Goal: Information Seeking & Learning: Understand process/instructions

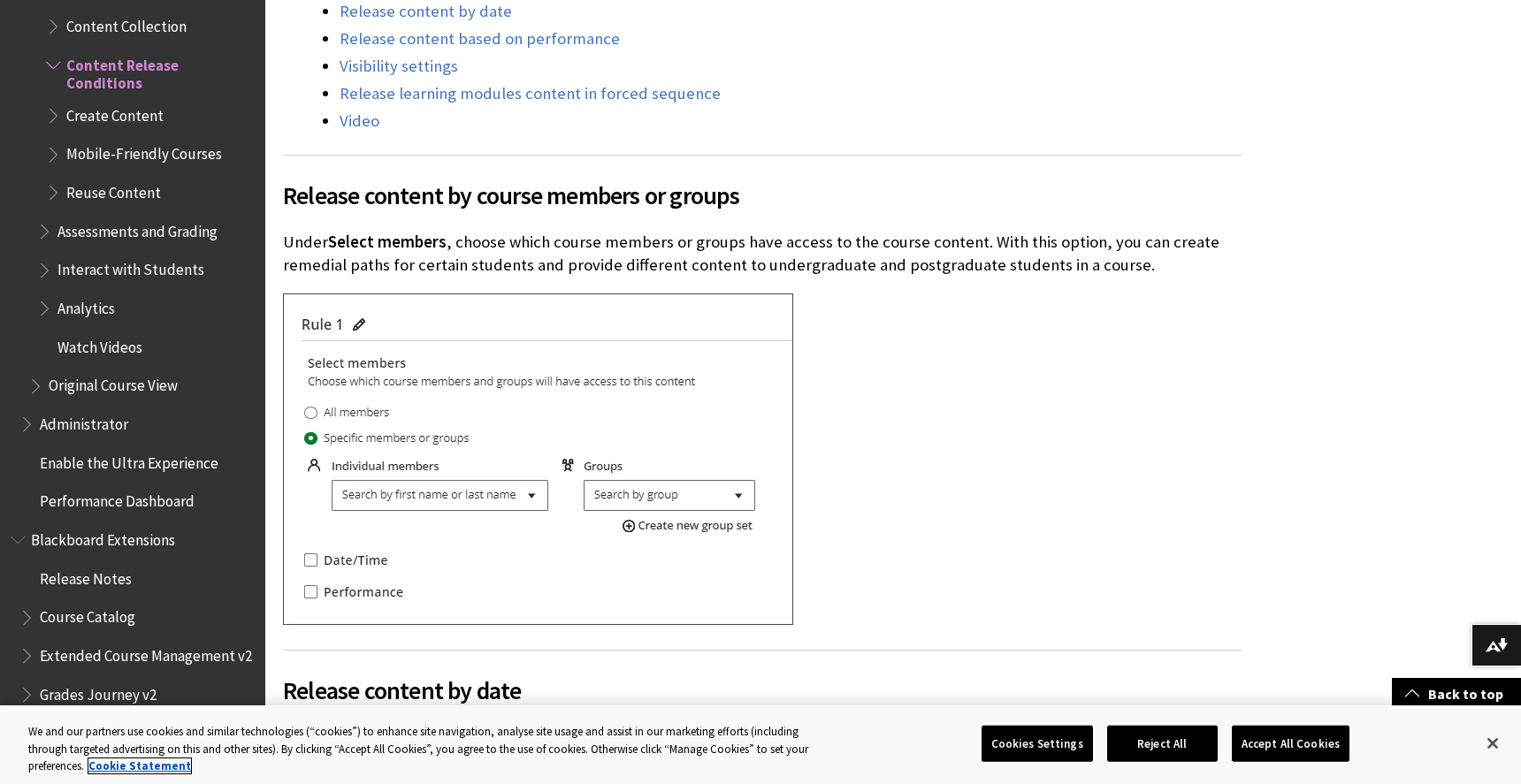
scroll to position [830, 0]
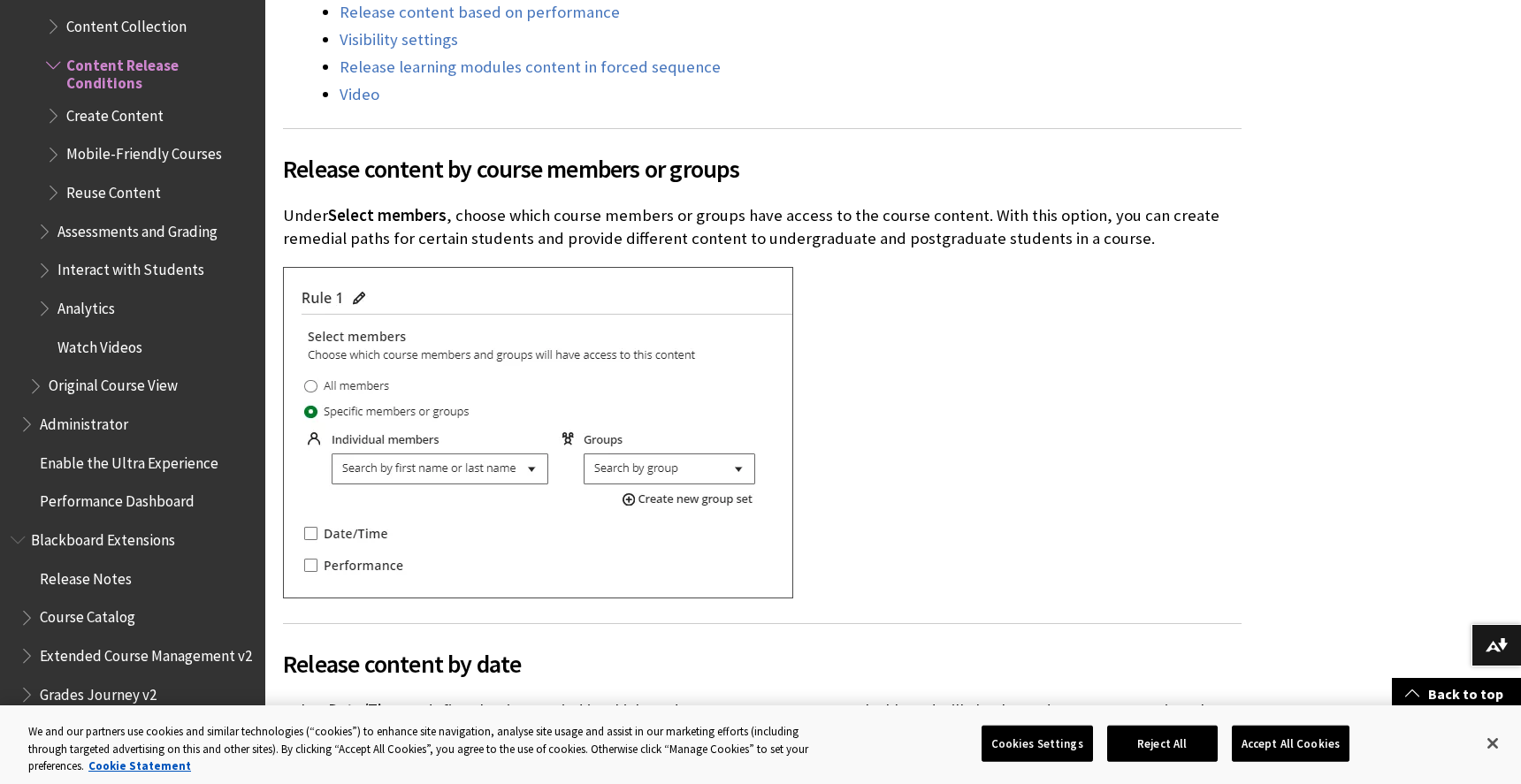
click at [356, 290] on img at bounding box center [538, 433] width 511 height 332
click at [451, 208] on p "Under Select members , choose which course members or groups have access to the…" at bounding box center [763, 226] width 959 height 46
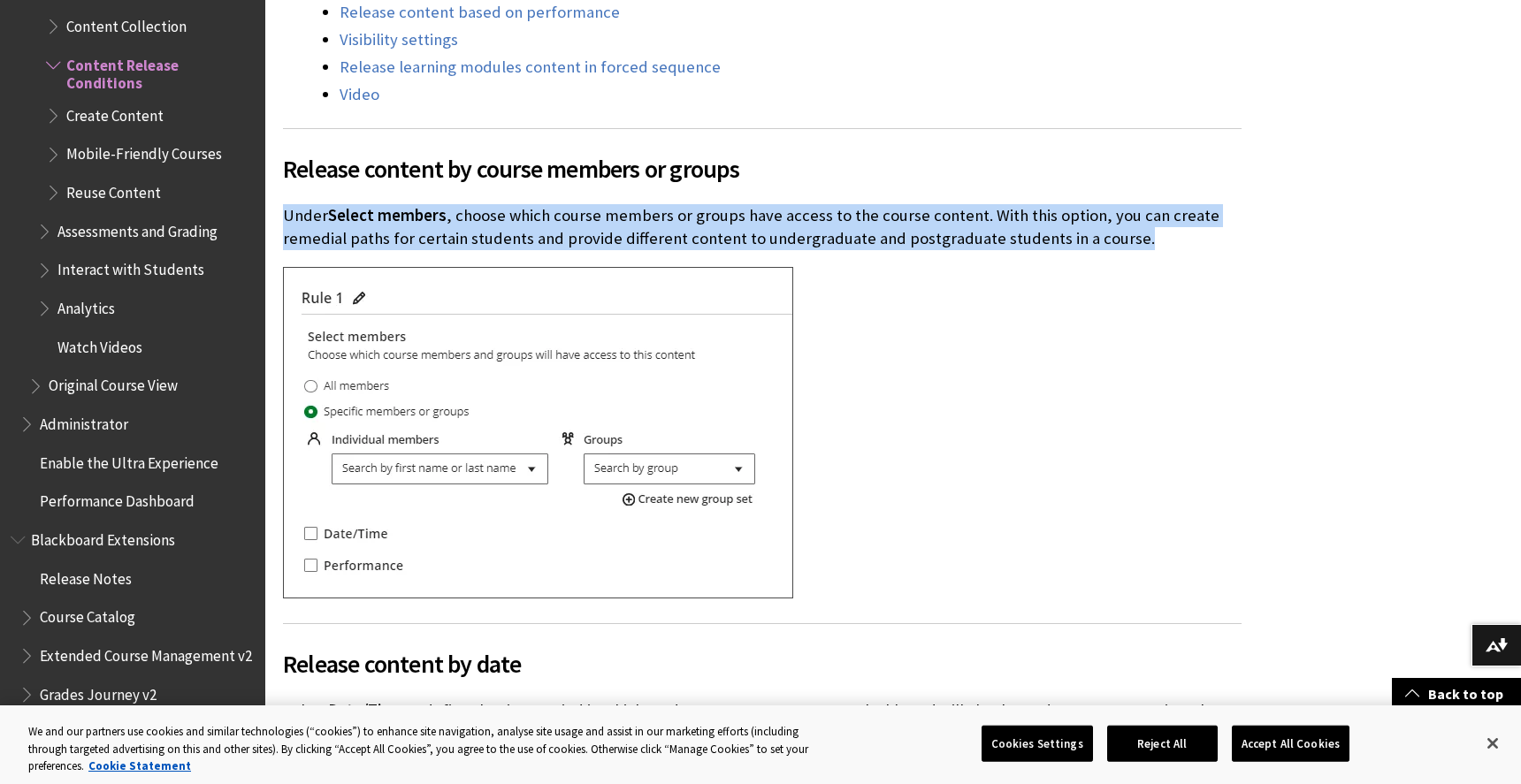
click at [451, 208] on p "Under Select members , choose which course members or groups have access to the…" at bounding box center [763, 226] width 959 height 46
click at [519, 229] on p "Under Select members , choose which course members or groups have access to the…" at bounding box center [763, 226] width 959 height 46
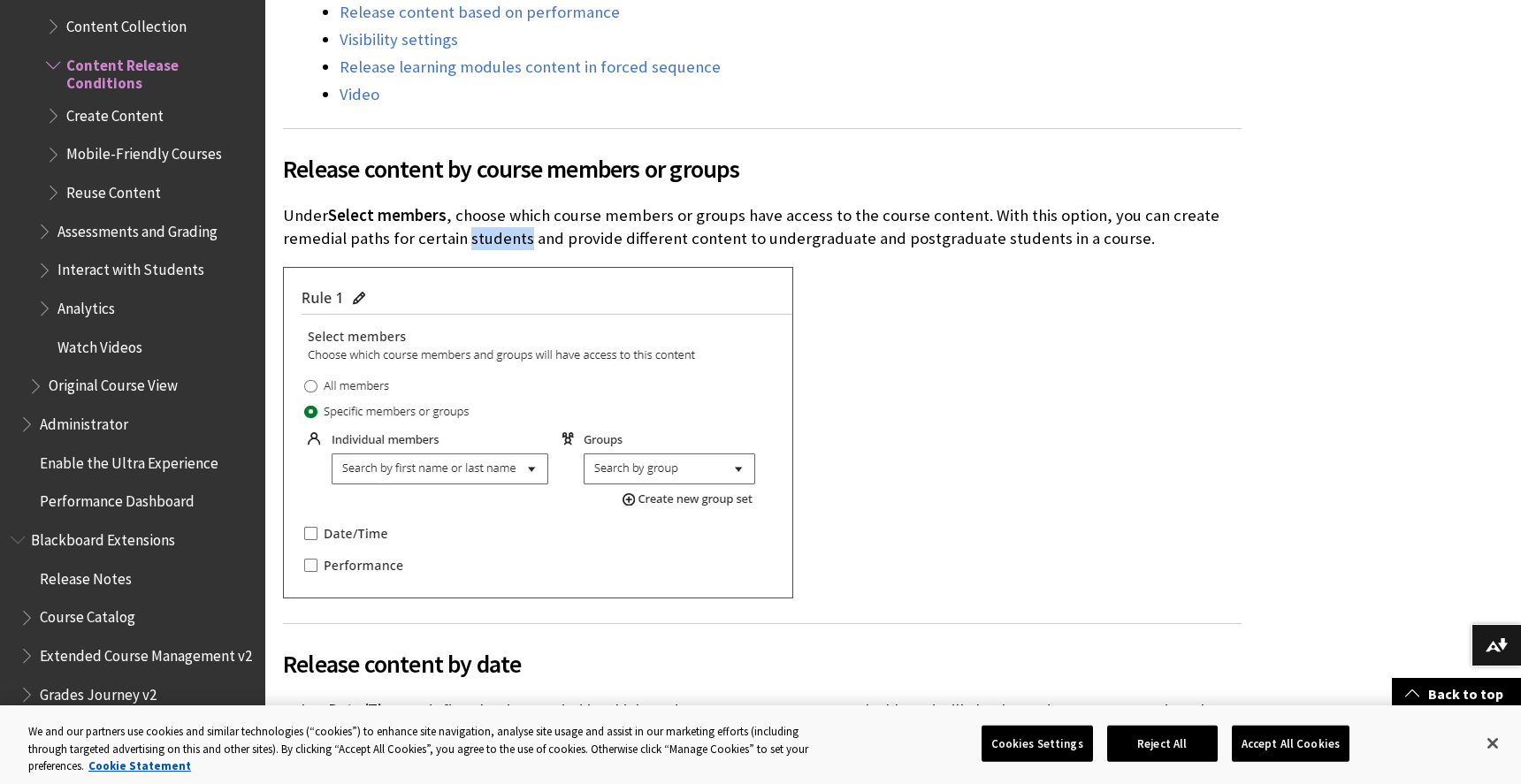
click at [519, 229] on p "Under Select members , choose which course members or groups have access to the…" at bounding box center [763, 226] width 959 height 46
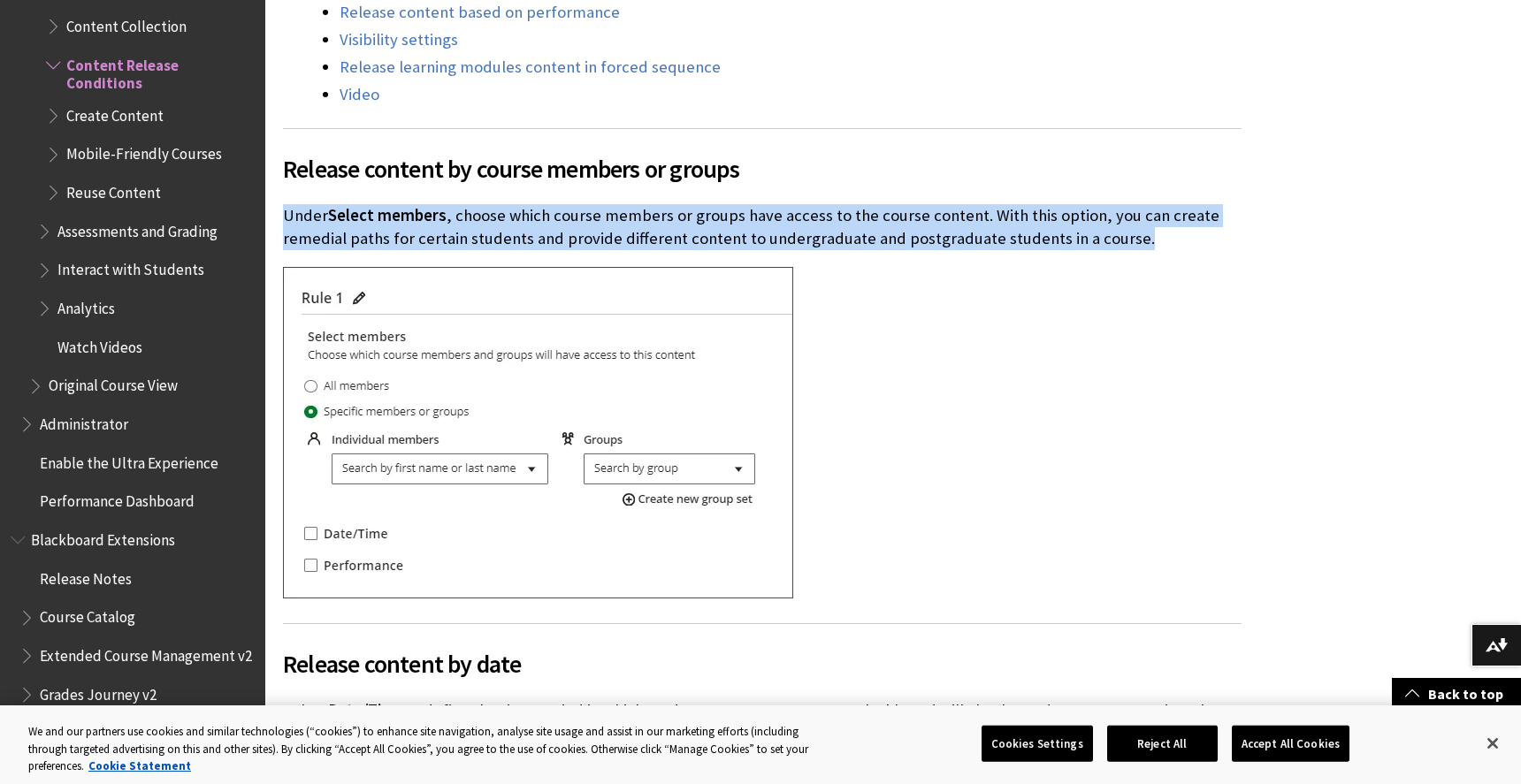
click at [519, 229] on p "Under Select members , choose which course members or groups have access to the…" at bounding box center [763, 226] width 959 height 46
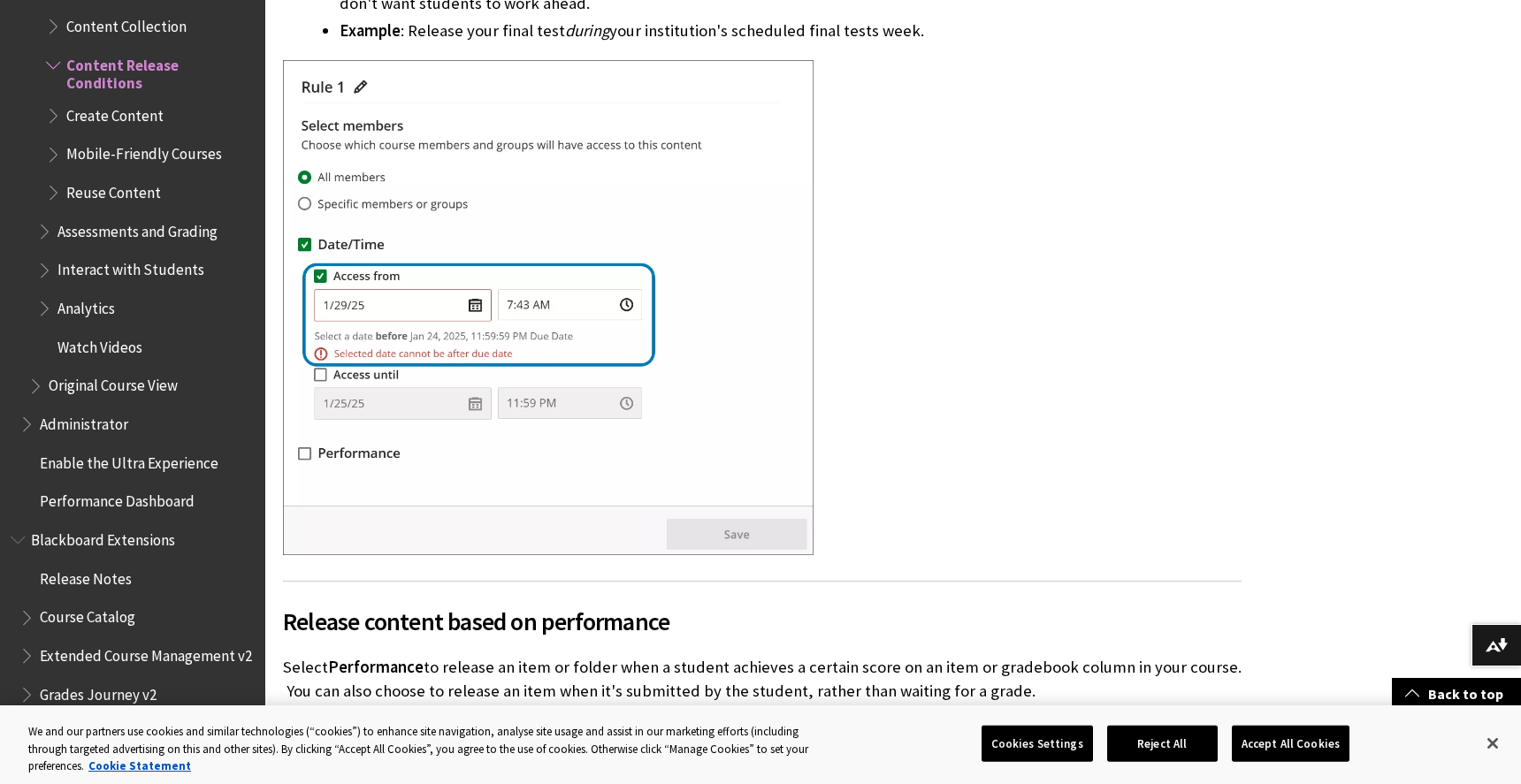
scroll to position [1628, 0]
click at [1000, 490] on div at bounding box center [763, 308] width 959 height 500
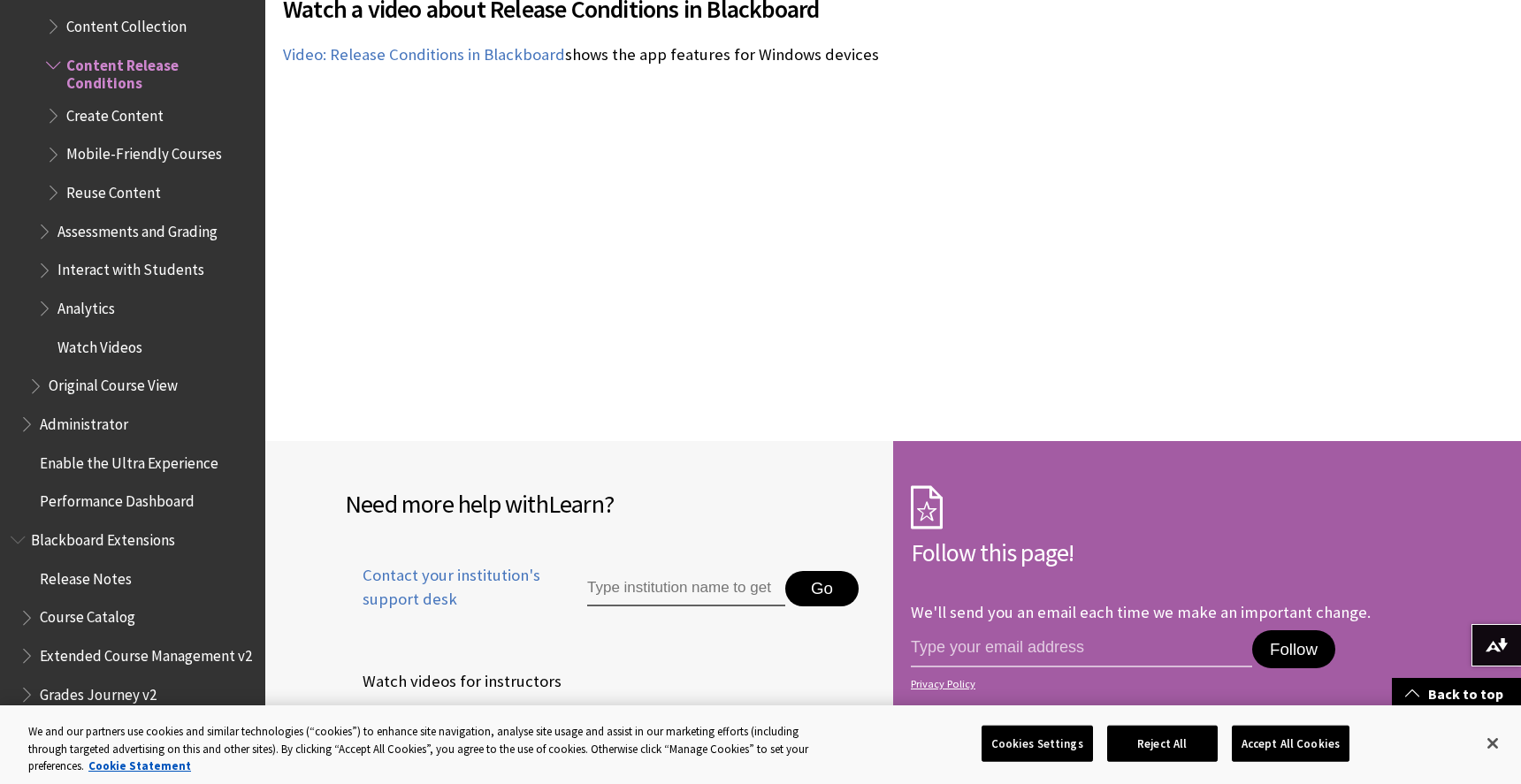
scroll to position [4636, 0]
